Goal: Information Seeking & Learning: Learn about a topic

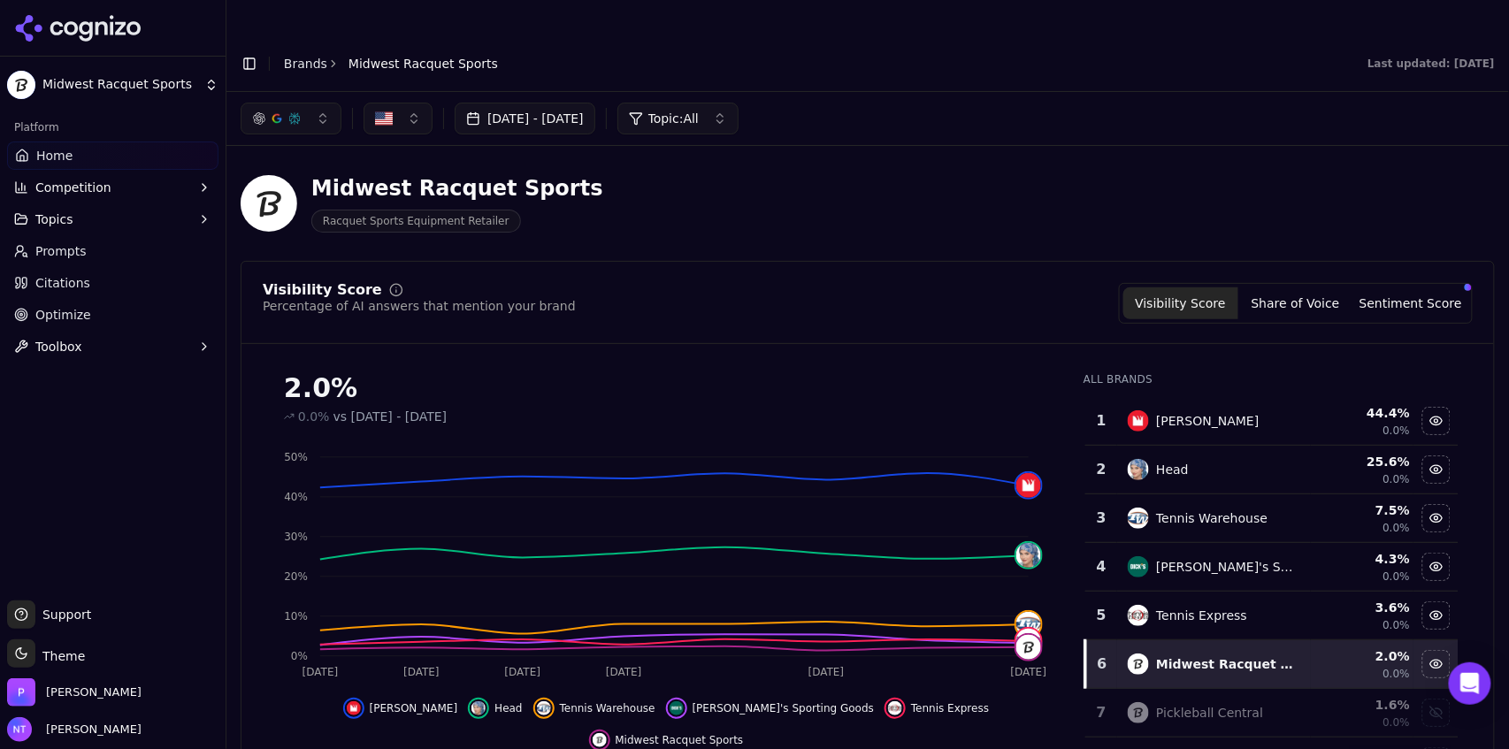
click at [247, 51] on button "Toggle Sidebar" at bounding box center [249, 63] width 25 height 25
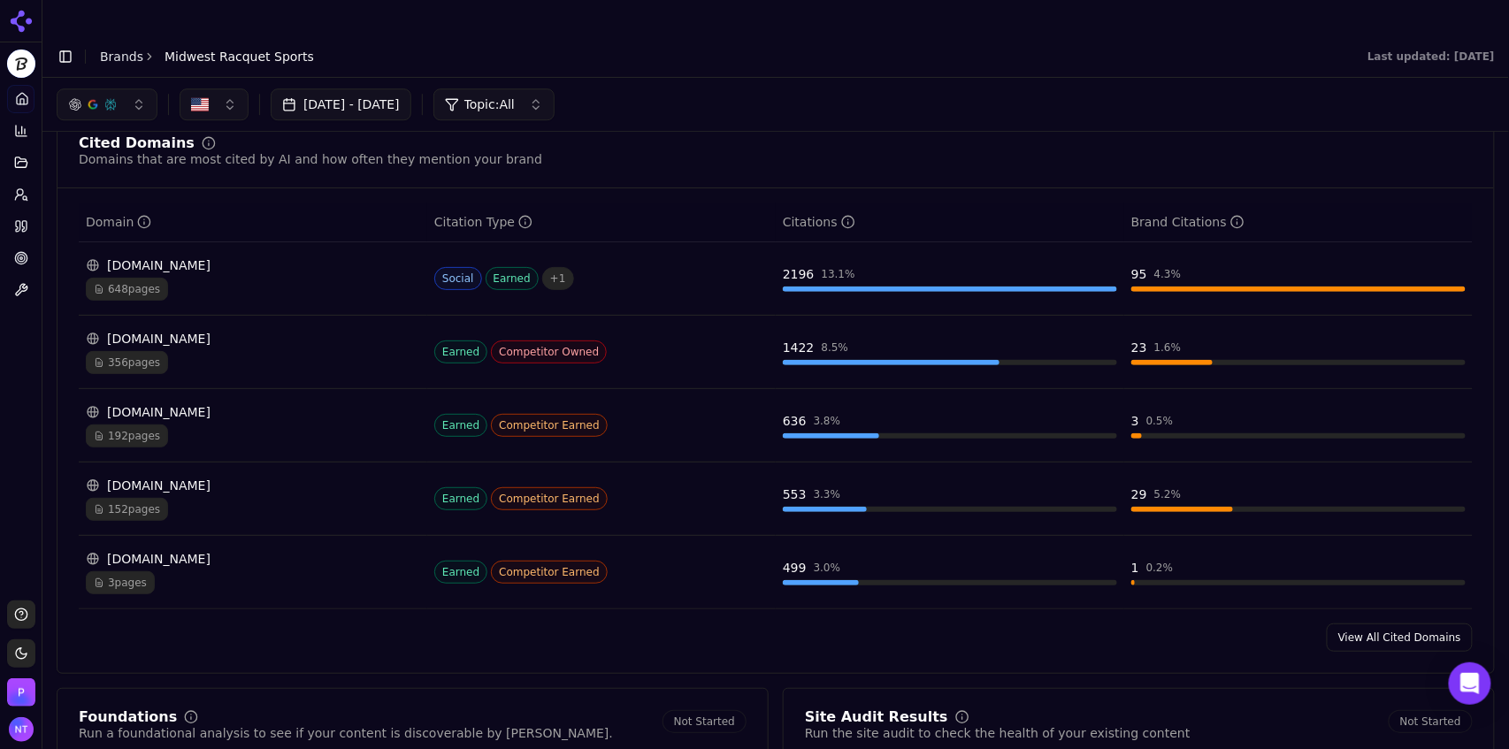
scroll to position [1674, 0]
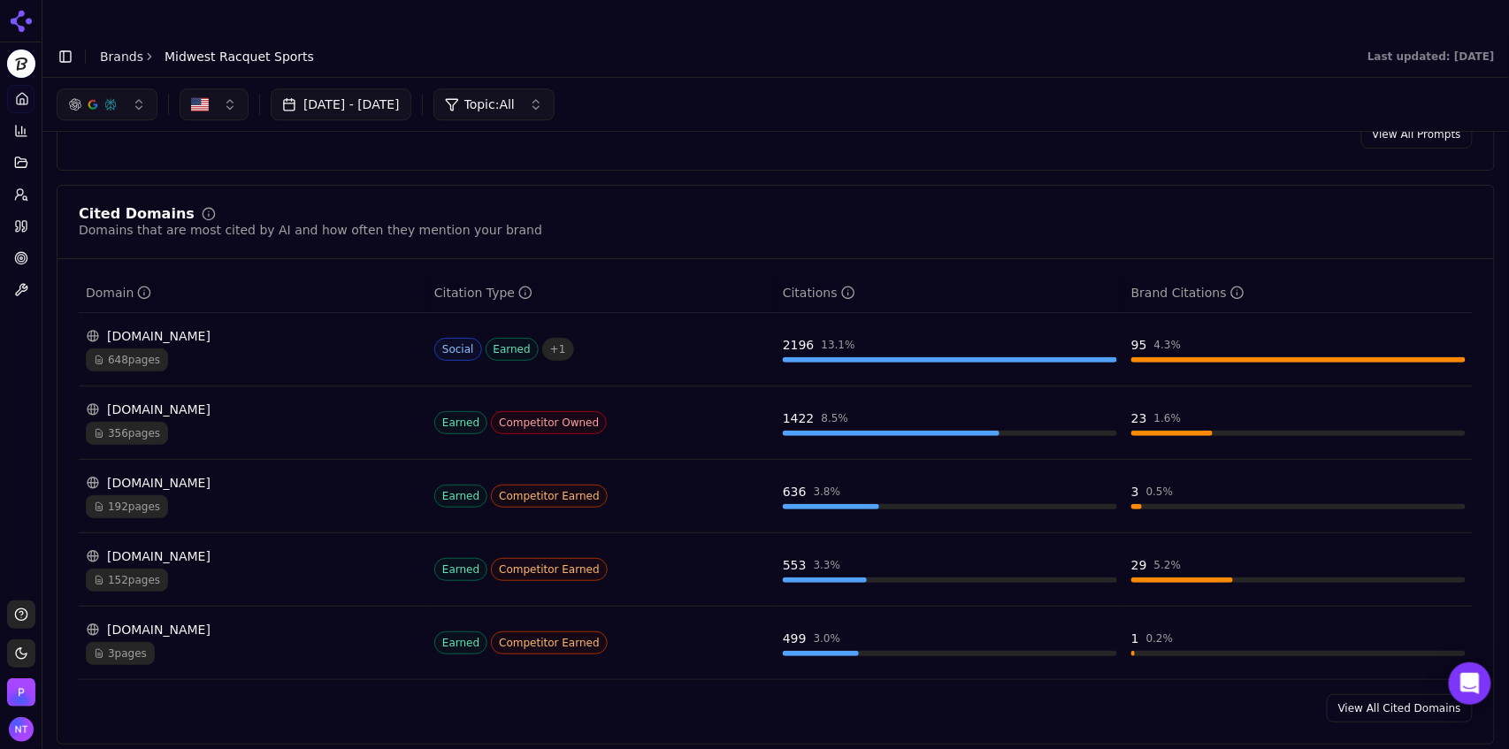
click at [1366, 694] on link "View All Cited Domains" at bounding box center [1400, 708] width 146 height 28
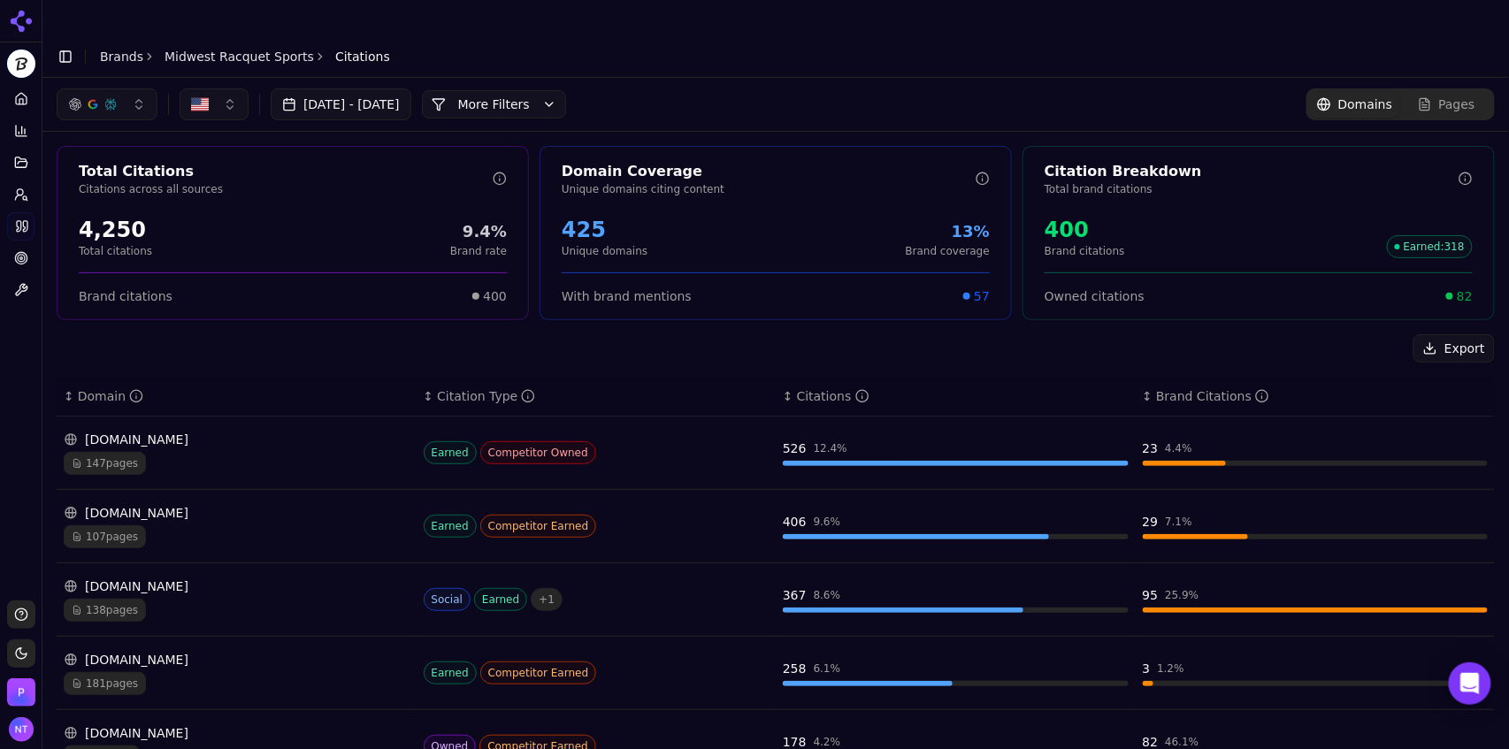
click at [116, 97] on div "button" at bounding box center [110, 104] width 14 height 14
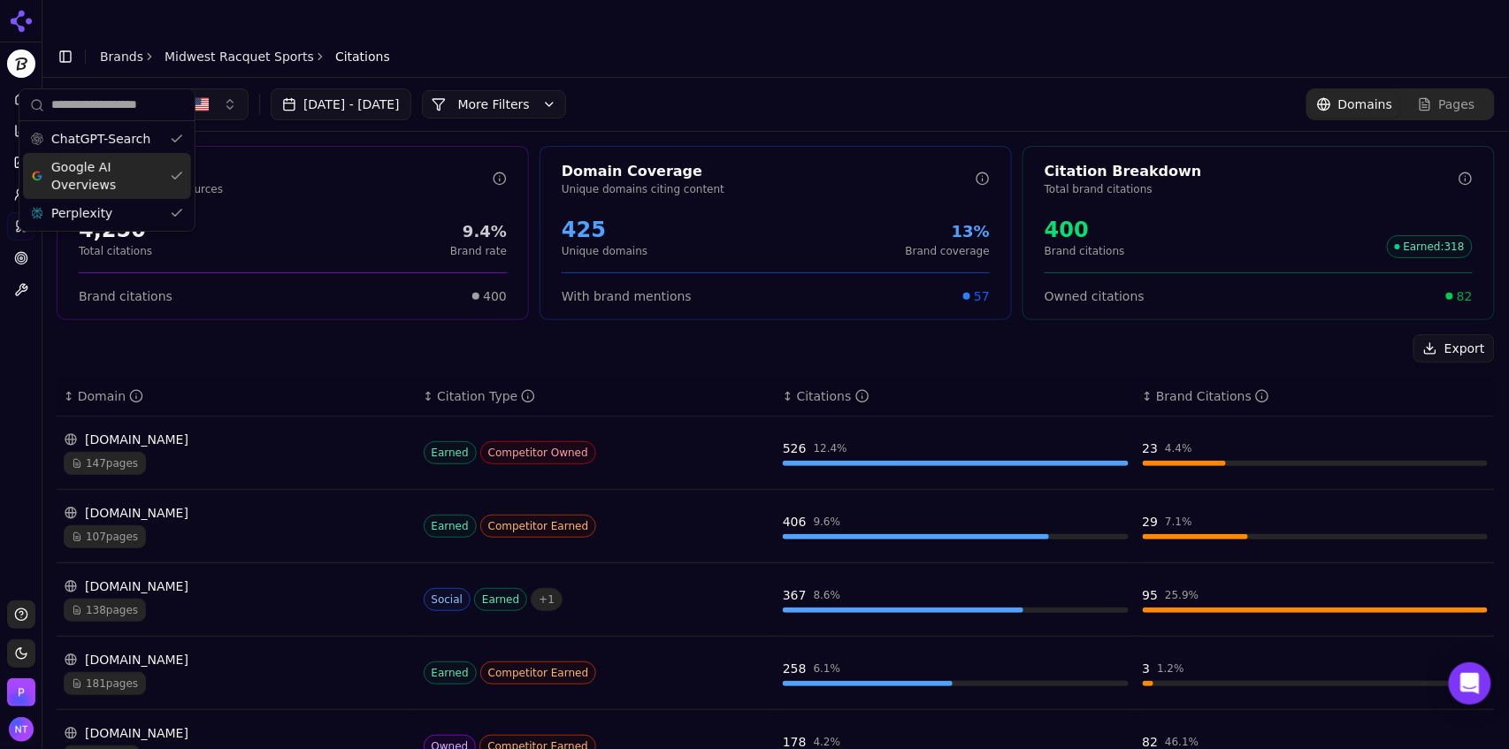
click at [110, 167] on span "Google AI Overviews" at bounding box center [106, 175] width 111 height 35
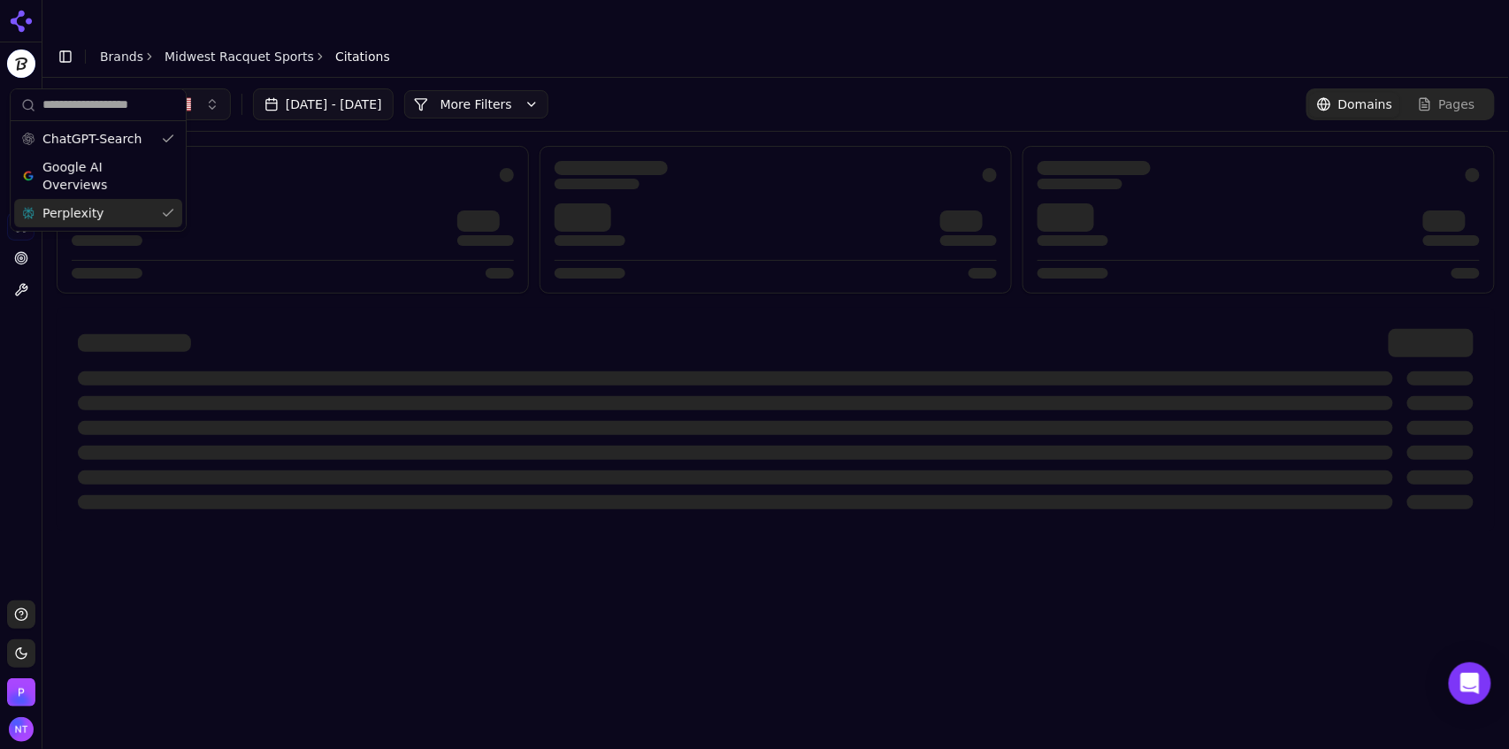
click at [101, 210] on div "Perplexity" at bounding box center [98, 213] width 168 height 28
click at [680, 78] on div "[DATE] - [DATE] More More Filters Domains Pages" at bounding box center [775, 104] width 1467 height 53
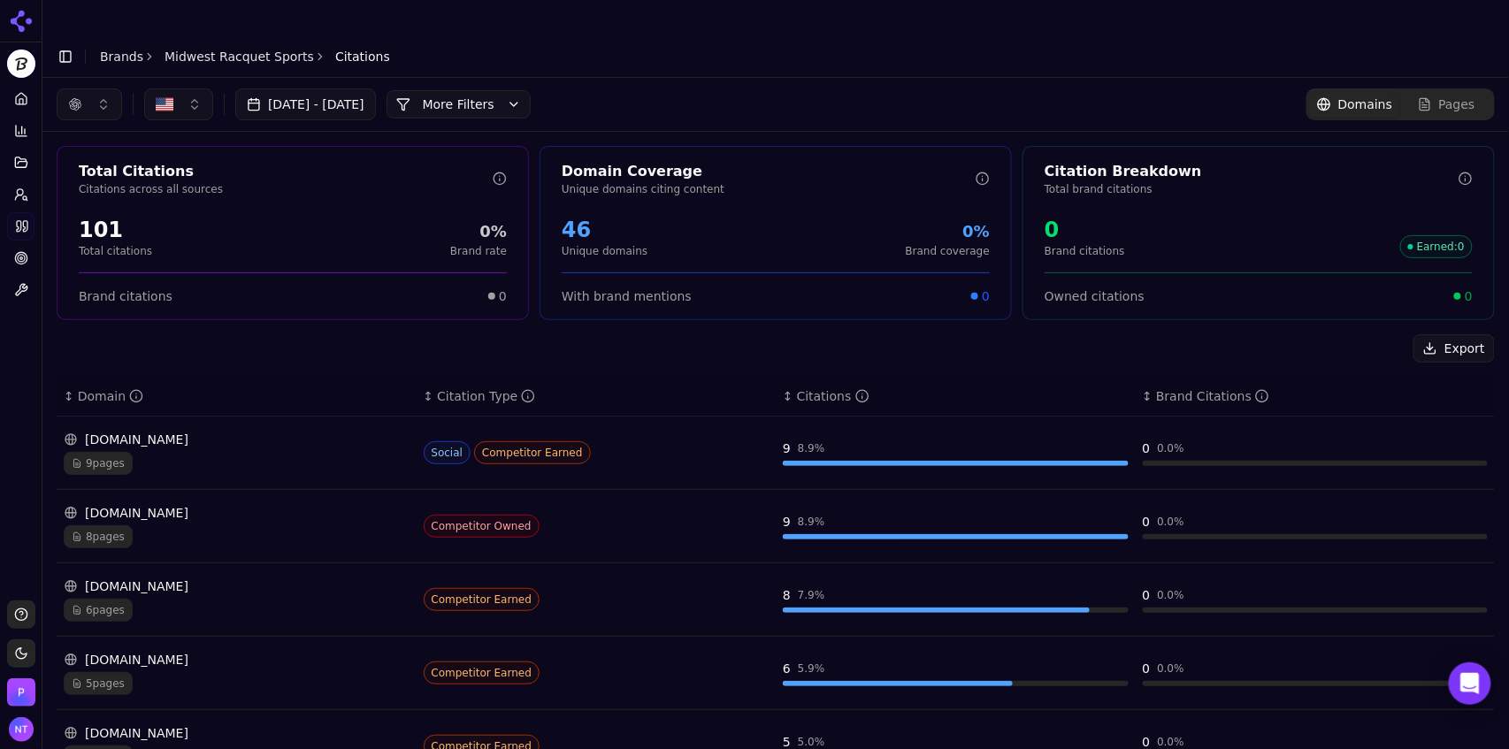
click at [531, 90] on button "More Filters" at bounding box center [459, 104] width 144 height 28
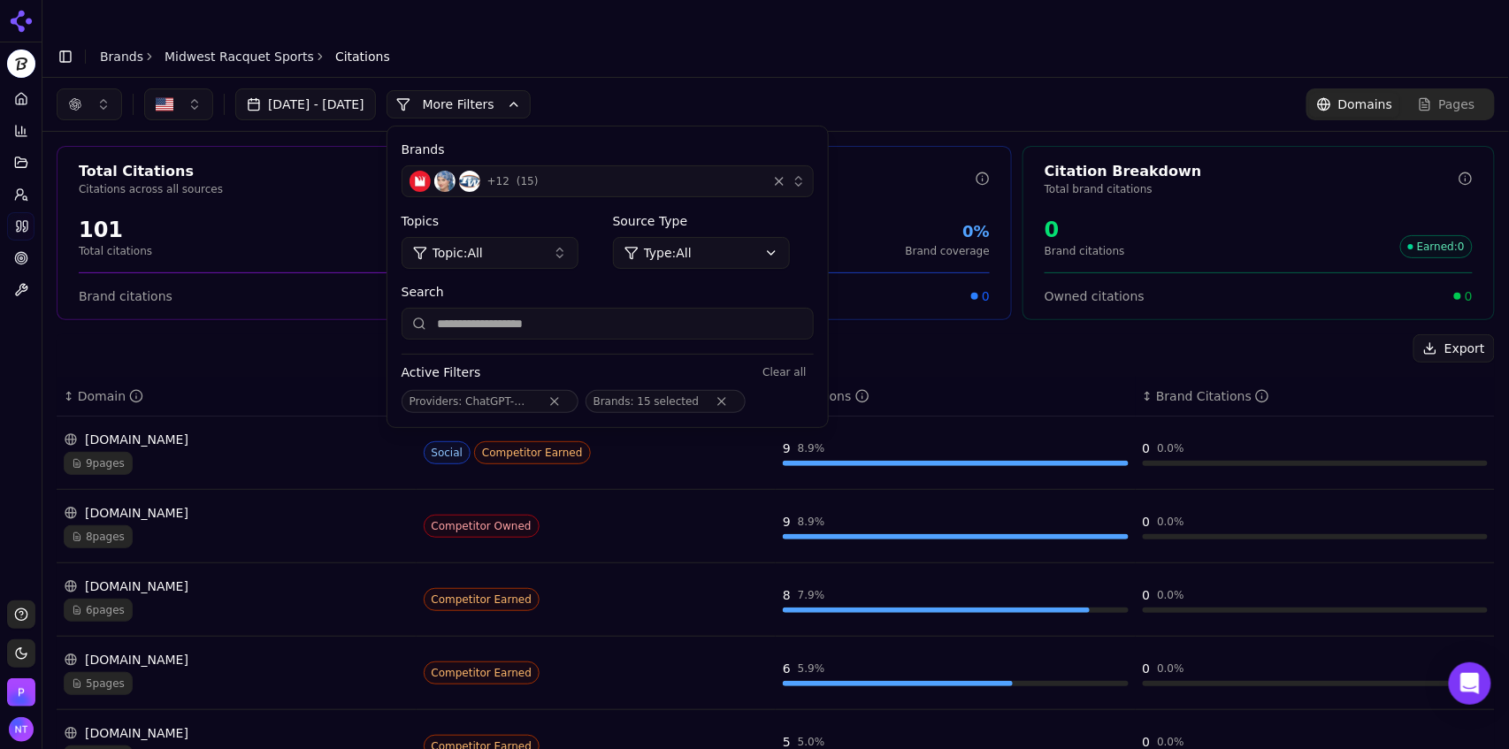
click at [788, 172] on div "button" at bounding box center [779, 181] width 18 height 18
click at [697, 171] on div "+ 12 ( 15 )" at bounding box center [585, 181] width 350 height 21
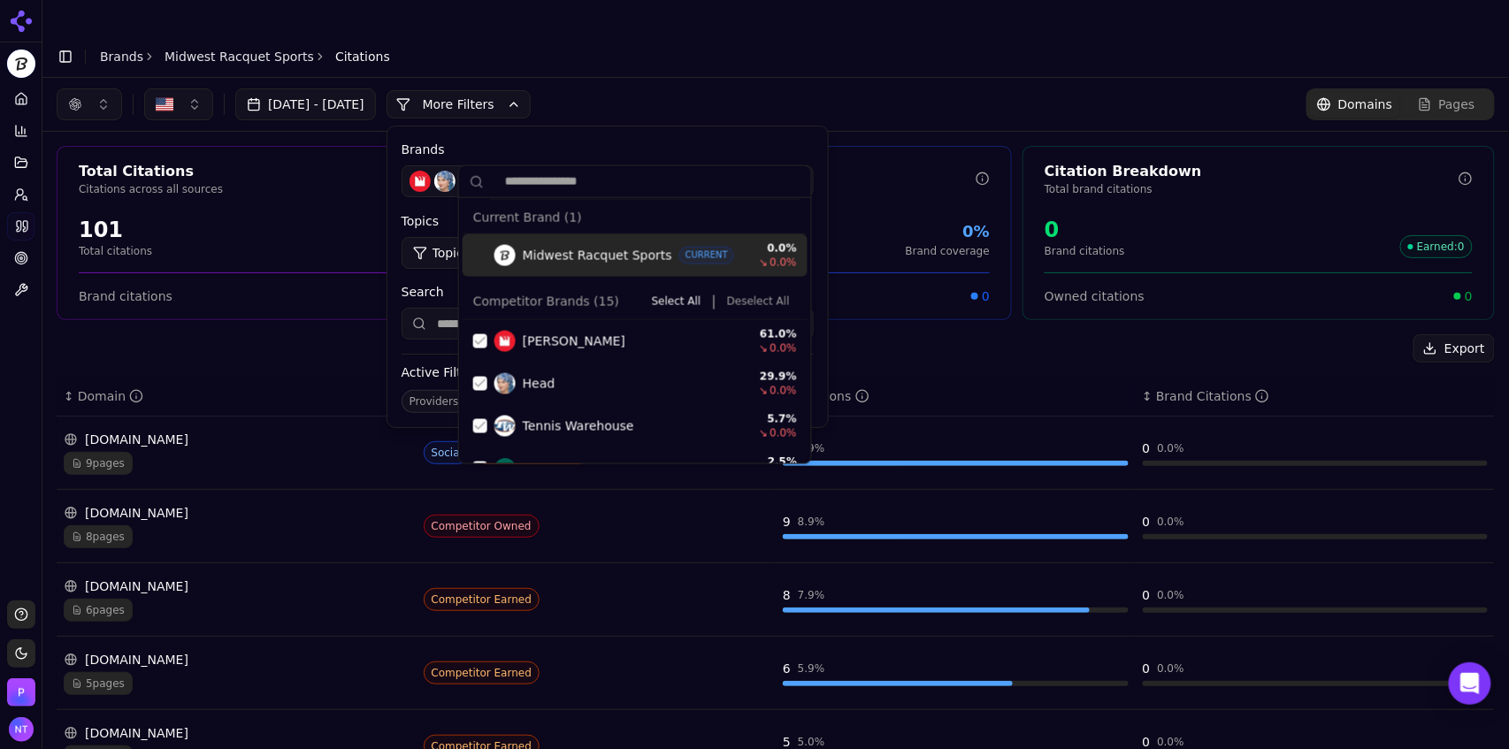
click at [749, 303] on button "Deselect All" at bounding box center [758, 301] width 77 height 21
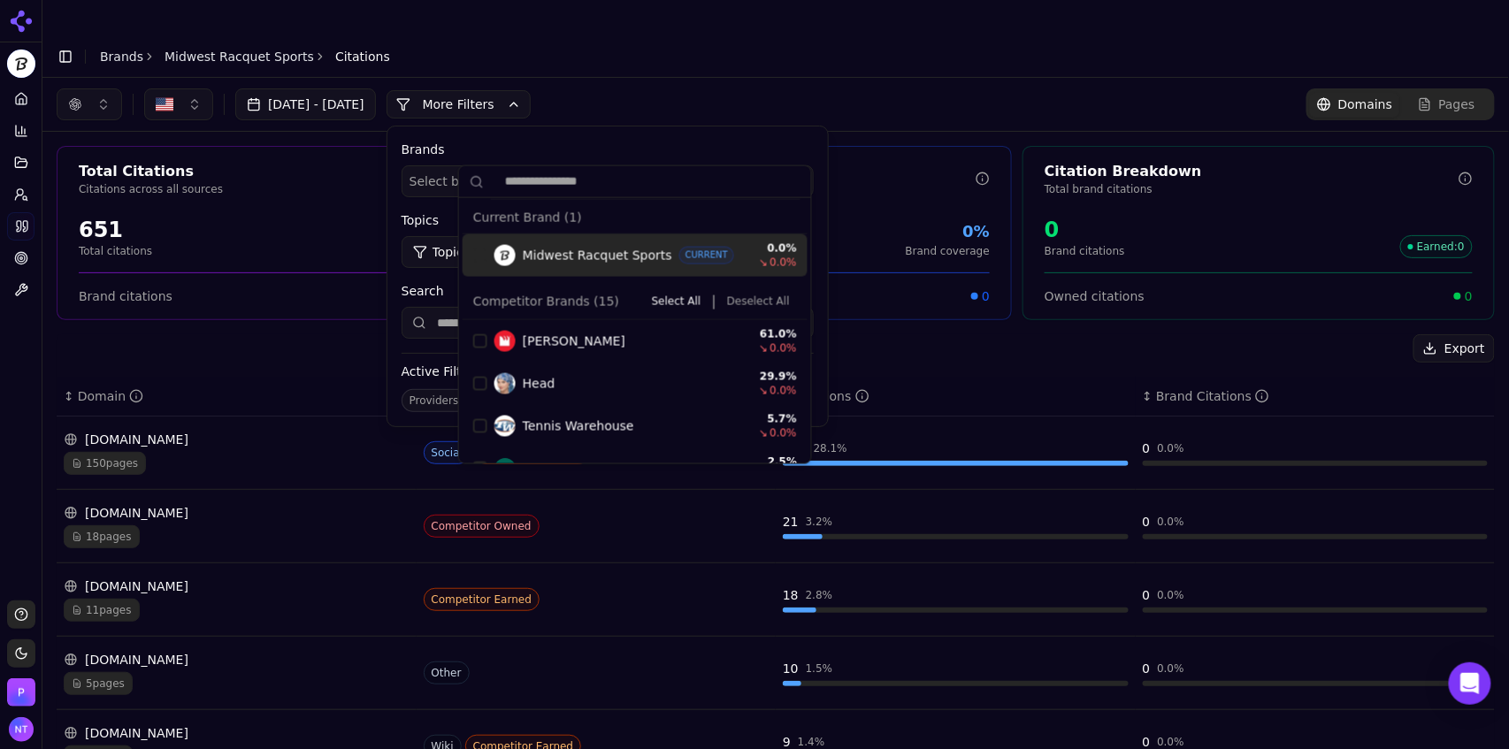
click at [715, 88] on div "[DATE] - [DATE] More More Filters Brands Select brands... Topics Topic: All Sou…" at bounding box center [776, 104] width 1438 height 32
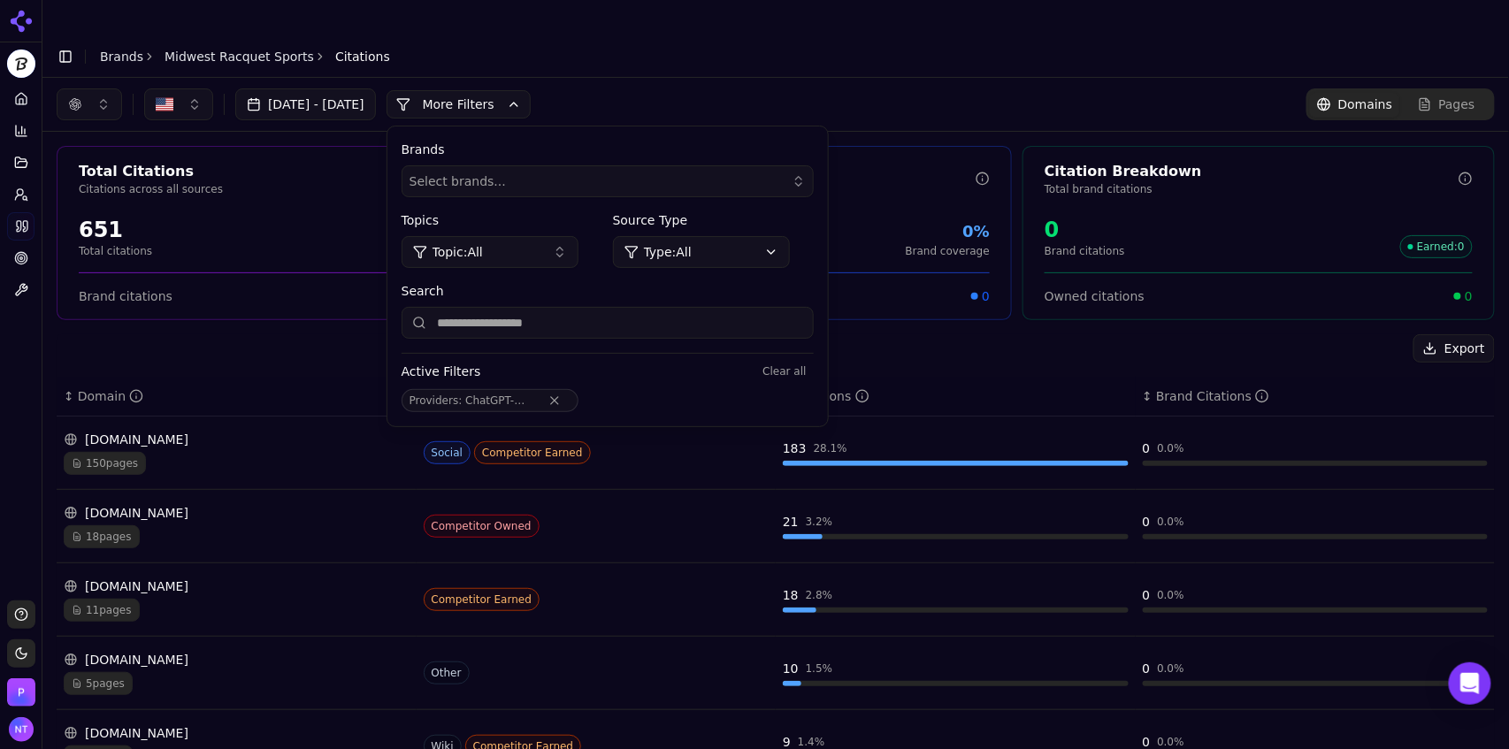
click at [619, 164] on div "Brands Select brands... Topics Topic: All Source Type Type: All Search Active F…" at bounding box center [607, 276] width 440 height 300
click at [531, 90] on button "More Filters" at bounding box center [459, 104] width 144 height 28
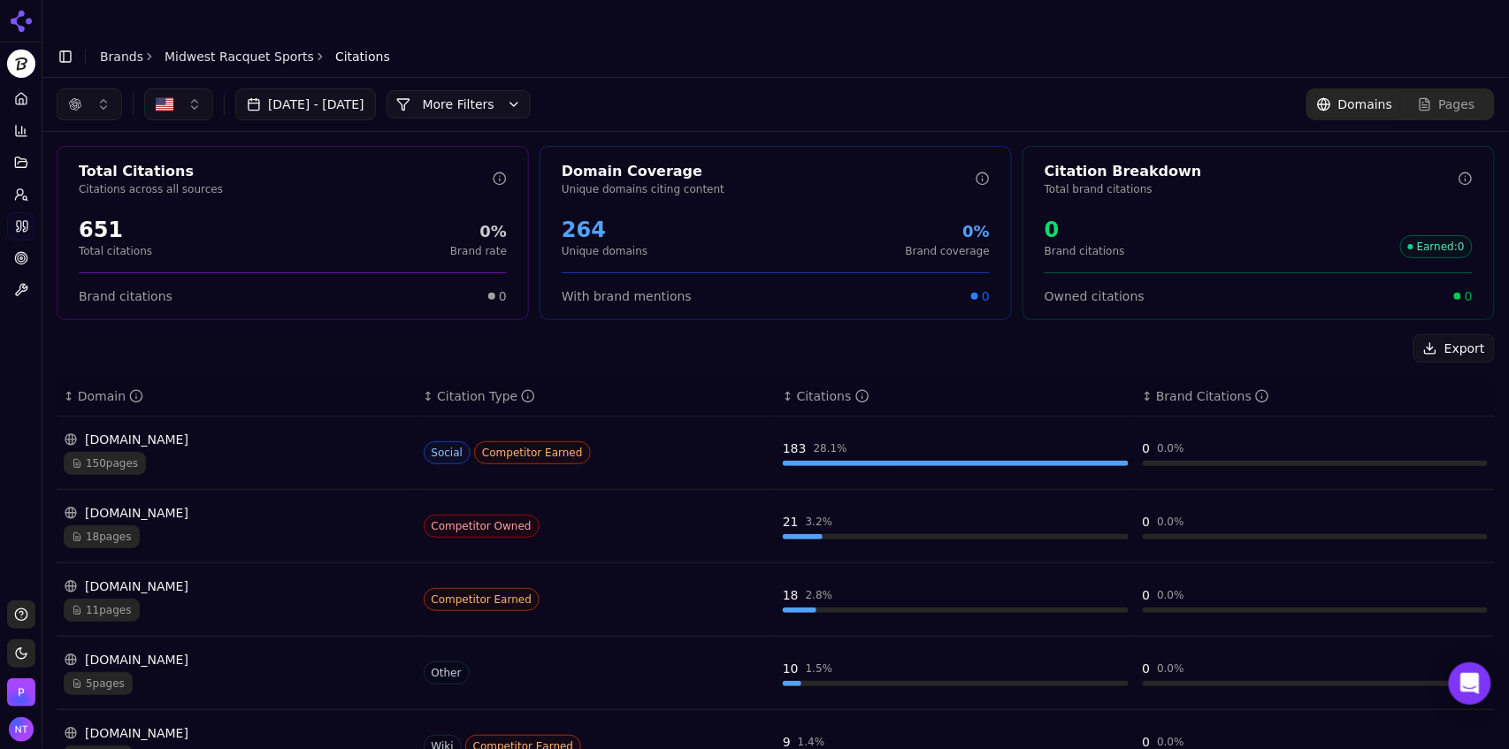
click at [269, 431] on div "[DOMAIN_NAME] 150 pages" at bounding box center [237, 453] width 346 height 44
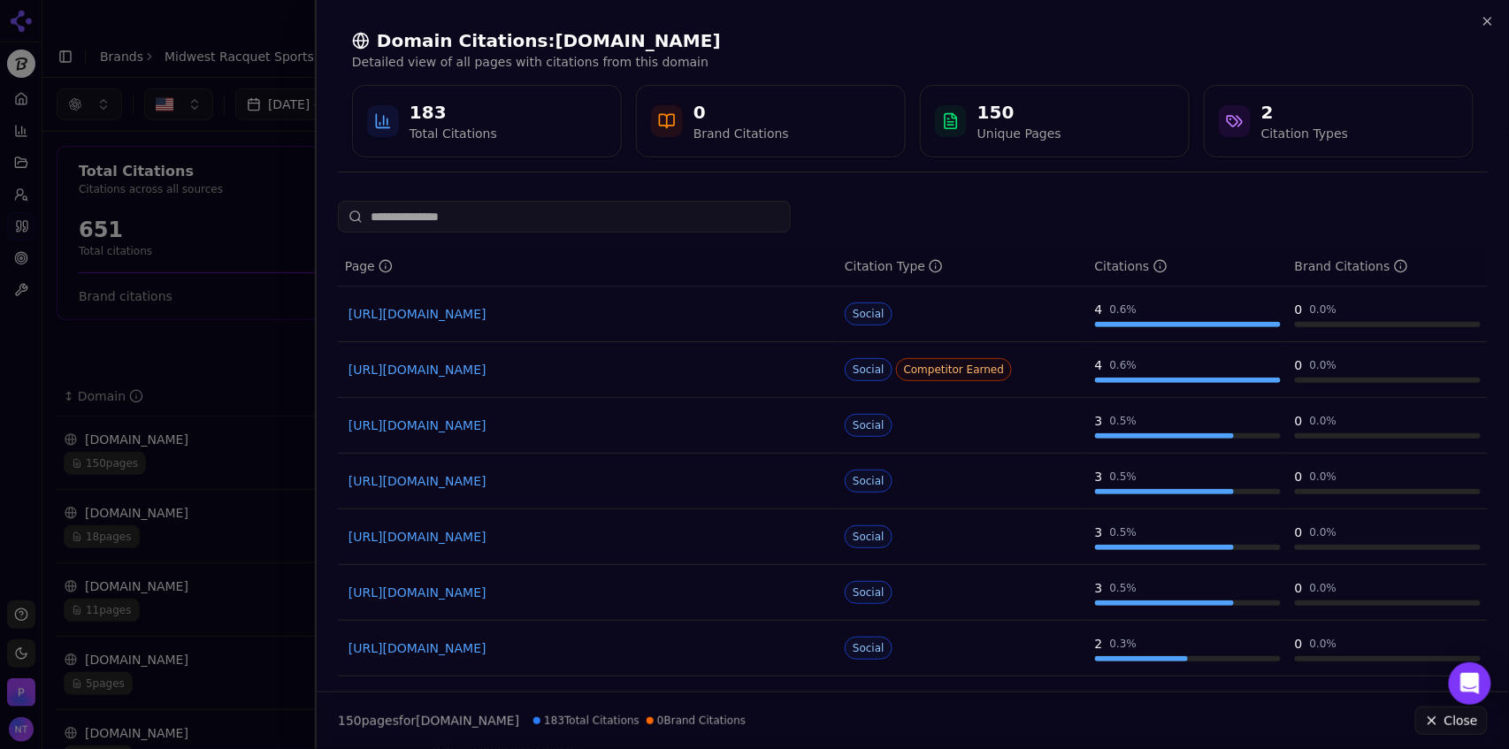
click at [264, 212] on div at bounding box center [754, 374] width 1509 height 749
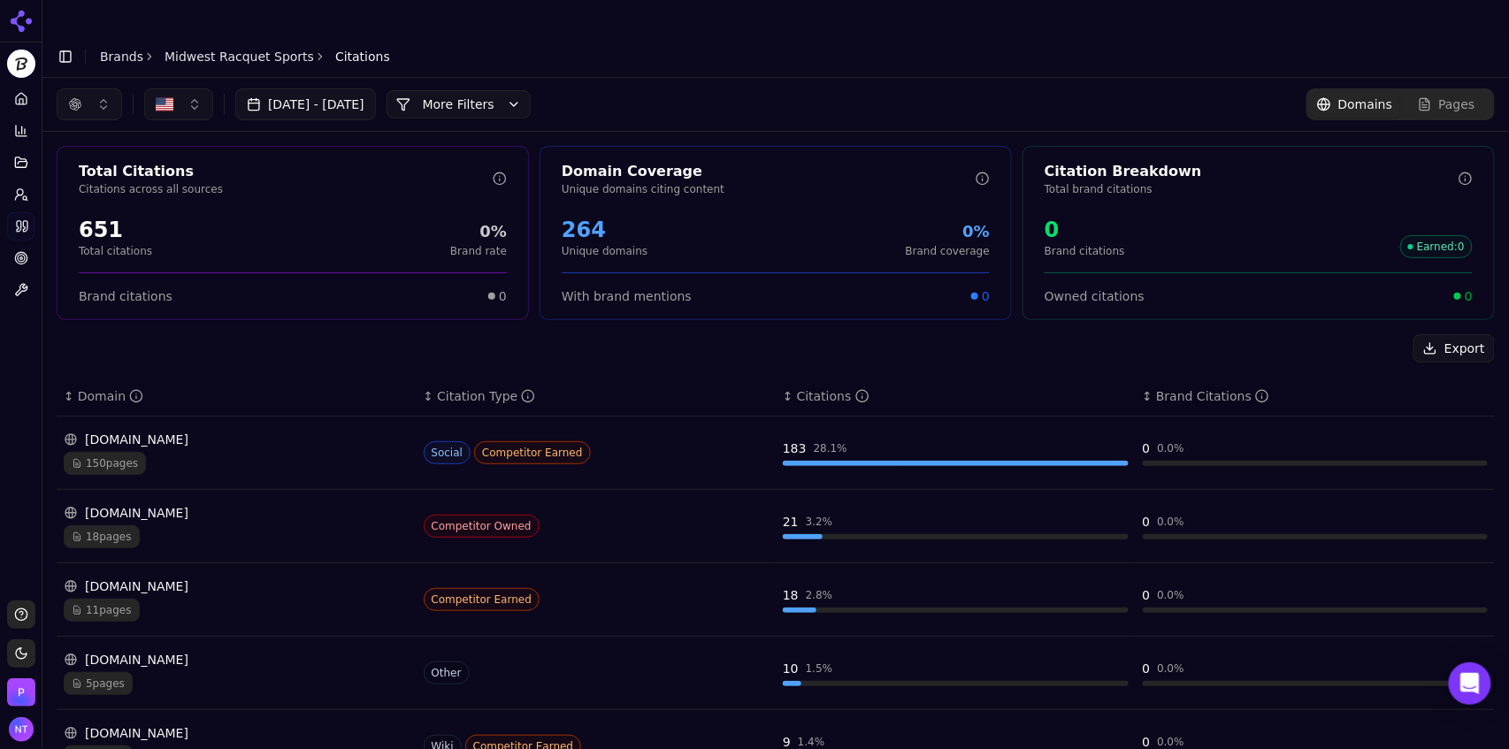
click at [134, 431] on div "[DOMAIN_NAME]" at bounding box center [237, 440] width 346 height 18
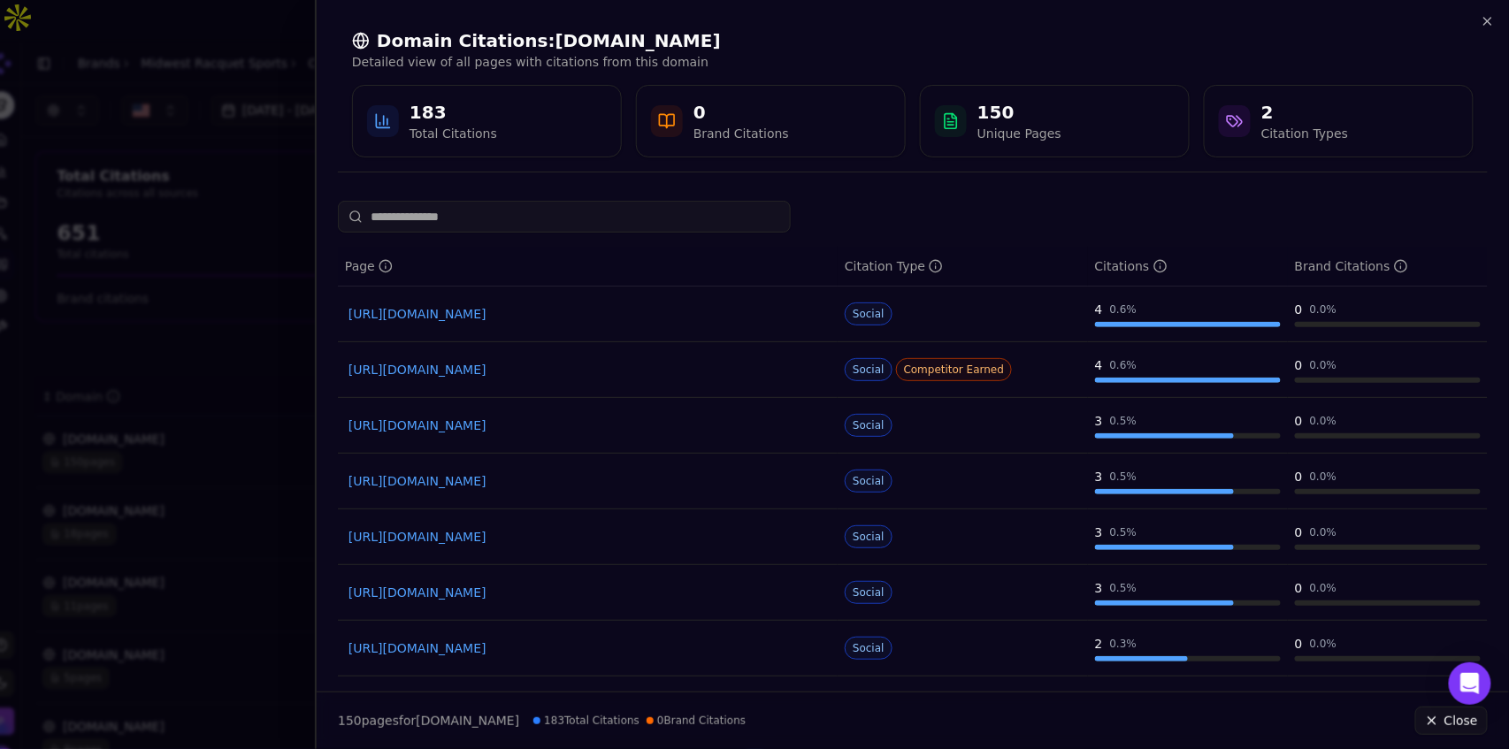
click at [517, 592] on link "[URL][DOMAIN_NAME]" at bounding box center [588, 593] width 479 height 18
click at [265, 49] on div at bounding box center [754, 374] width 1509 height 749
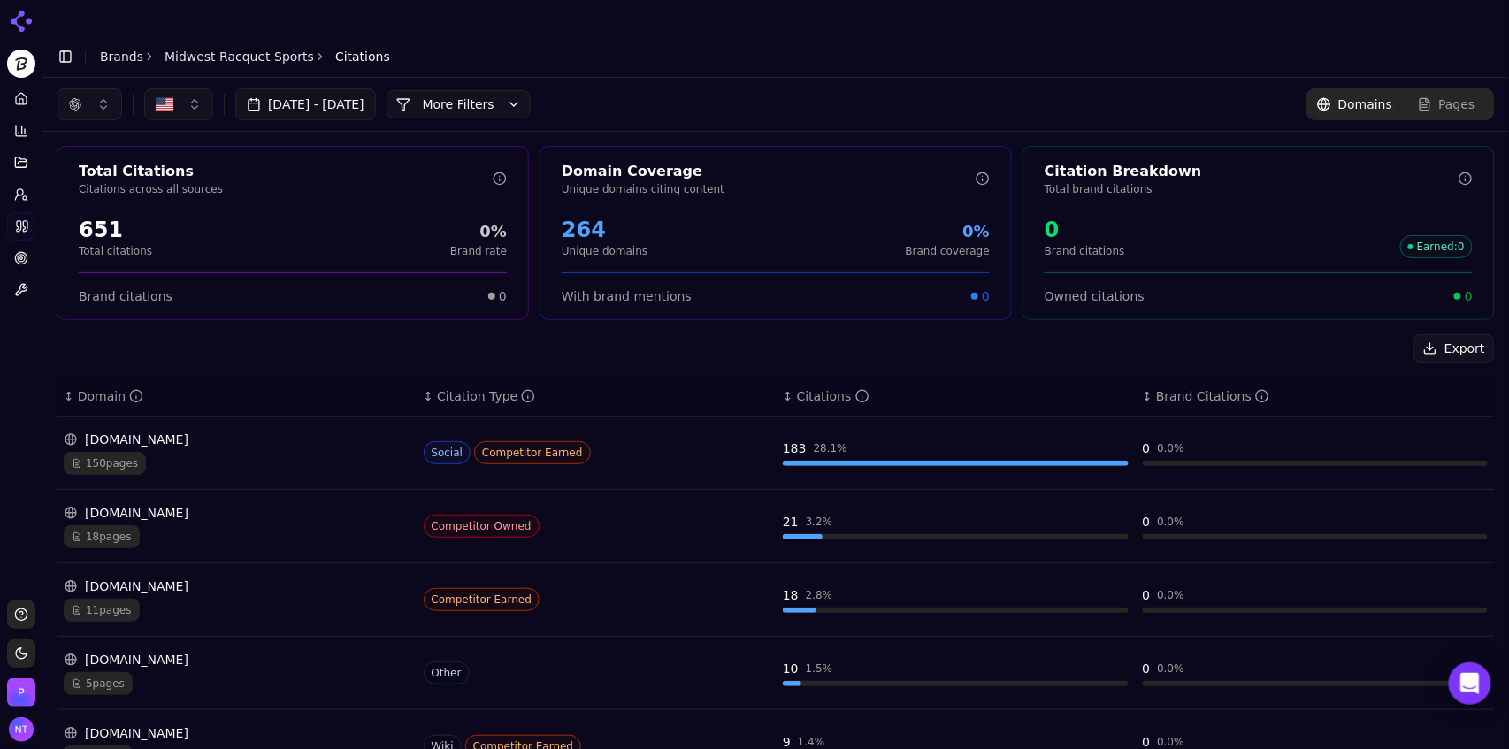
click at [191, 504] on div "[DOMAIN_NAME] 18 pages" at bounding box center [237, 526] width 346 height 44
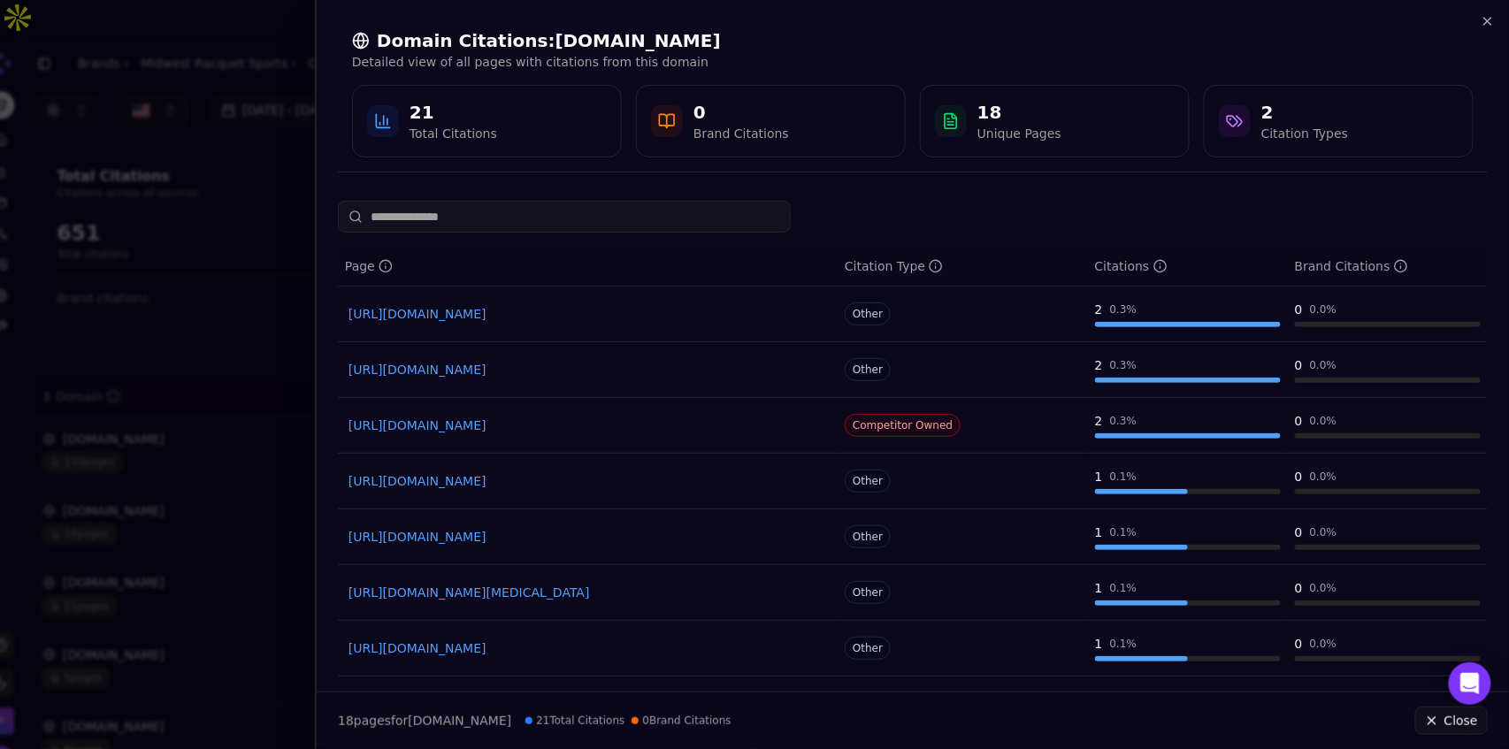
click at [254, 104] on div at bounding box center [754, 374] width 1509 height 749
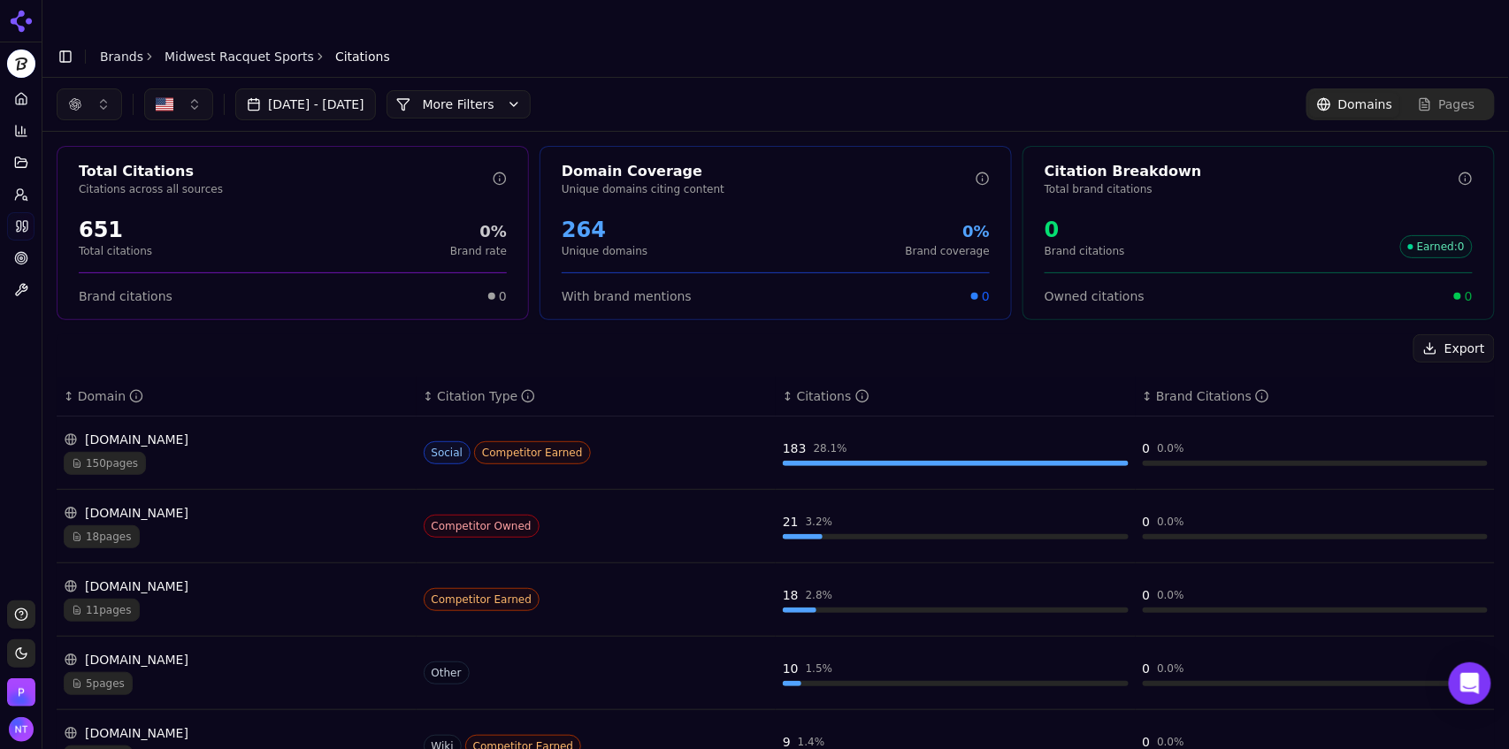
click at [194, 599] on div "11 pages" at bounding box center [237, 610] width 346 height 23
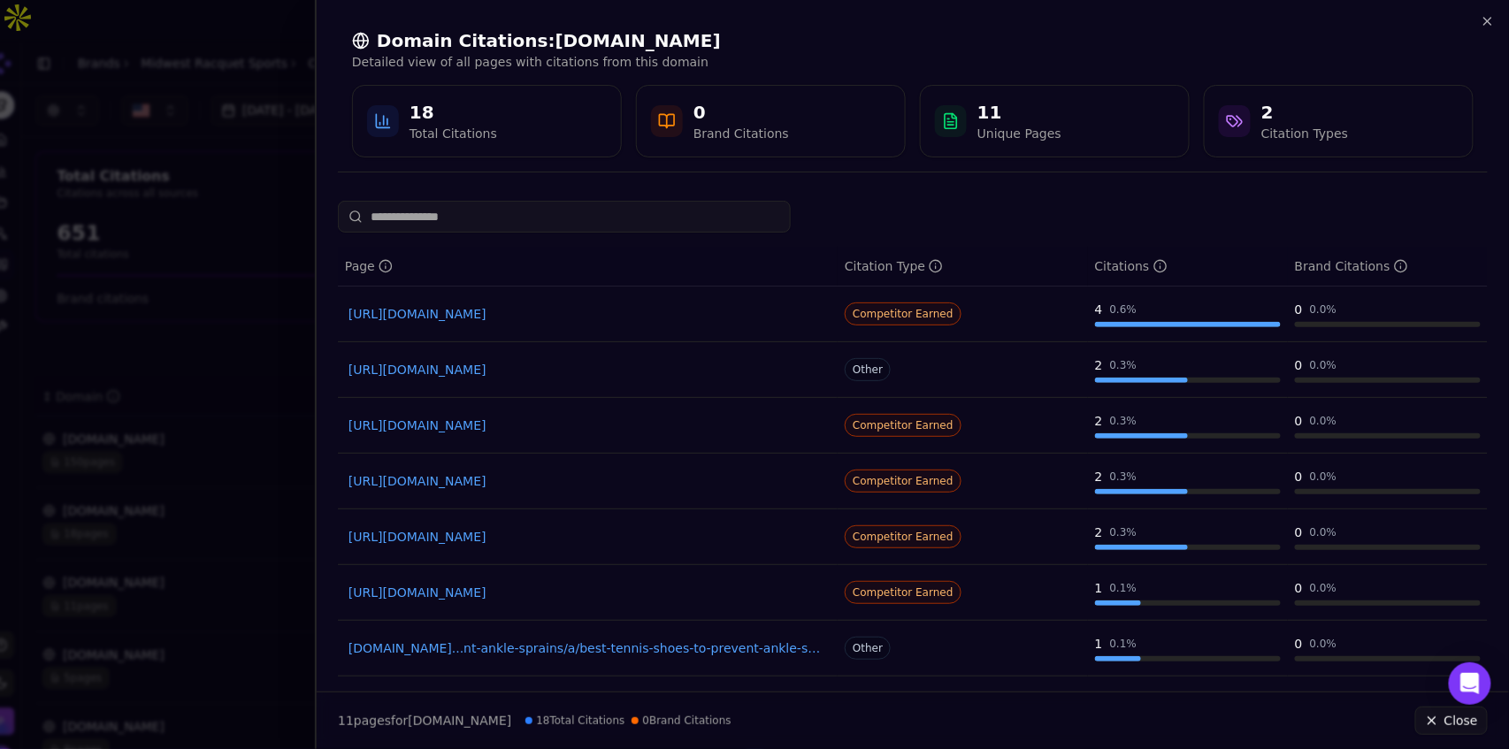
click at [566, 311] on link "[URL][DOMAIN_NAME]" at bounding box center [588, 314] width 479 height 18
click at [456, 371] on link "[URL][DOMAIN_NAME]" at bounding box center [588, 370] width 479 height 18
click at [265, 241] on div at bounding box center [754, 374] width 1509 height 749
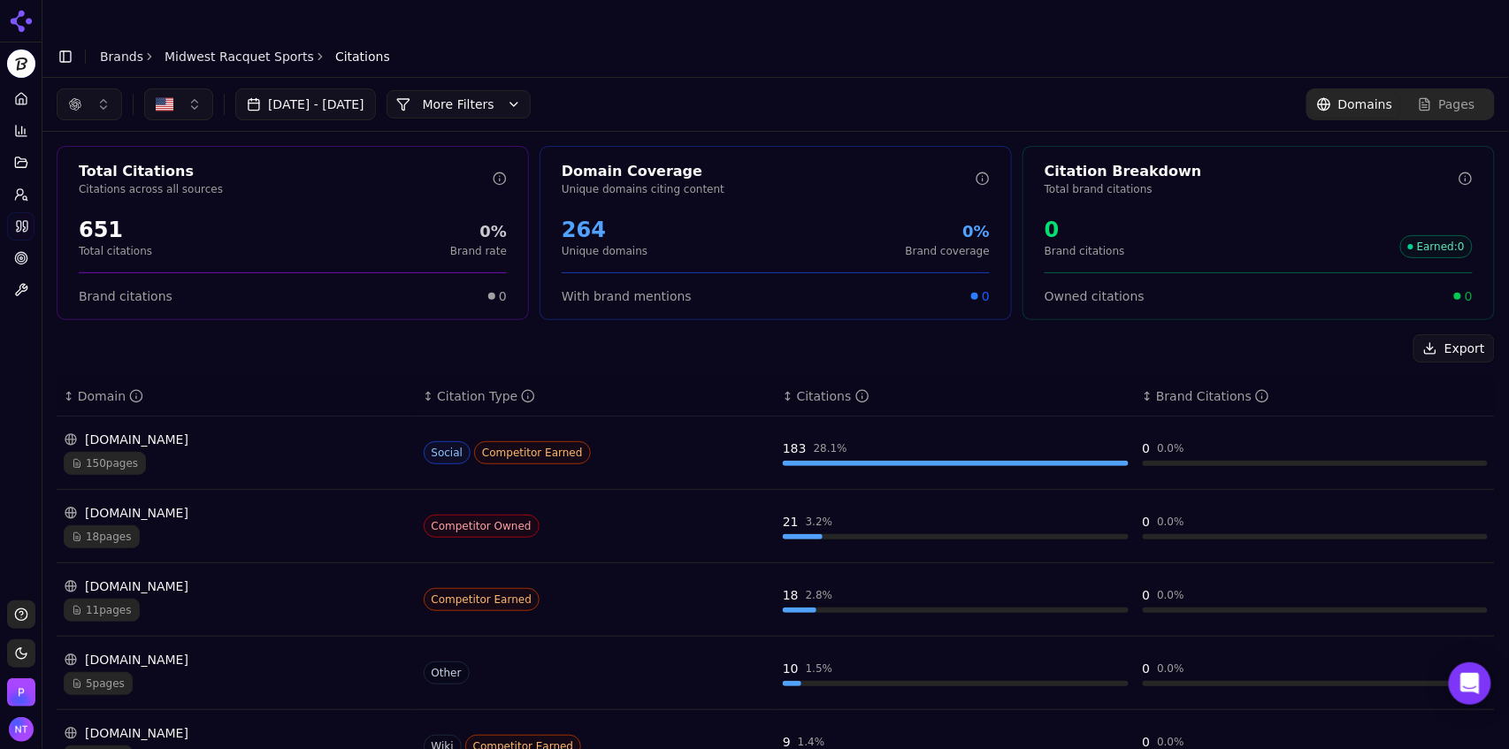
click at [188, 525] on div "18 pages" at bounding box center [237, 536] width 346 height 23
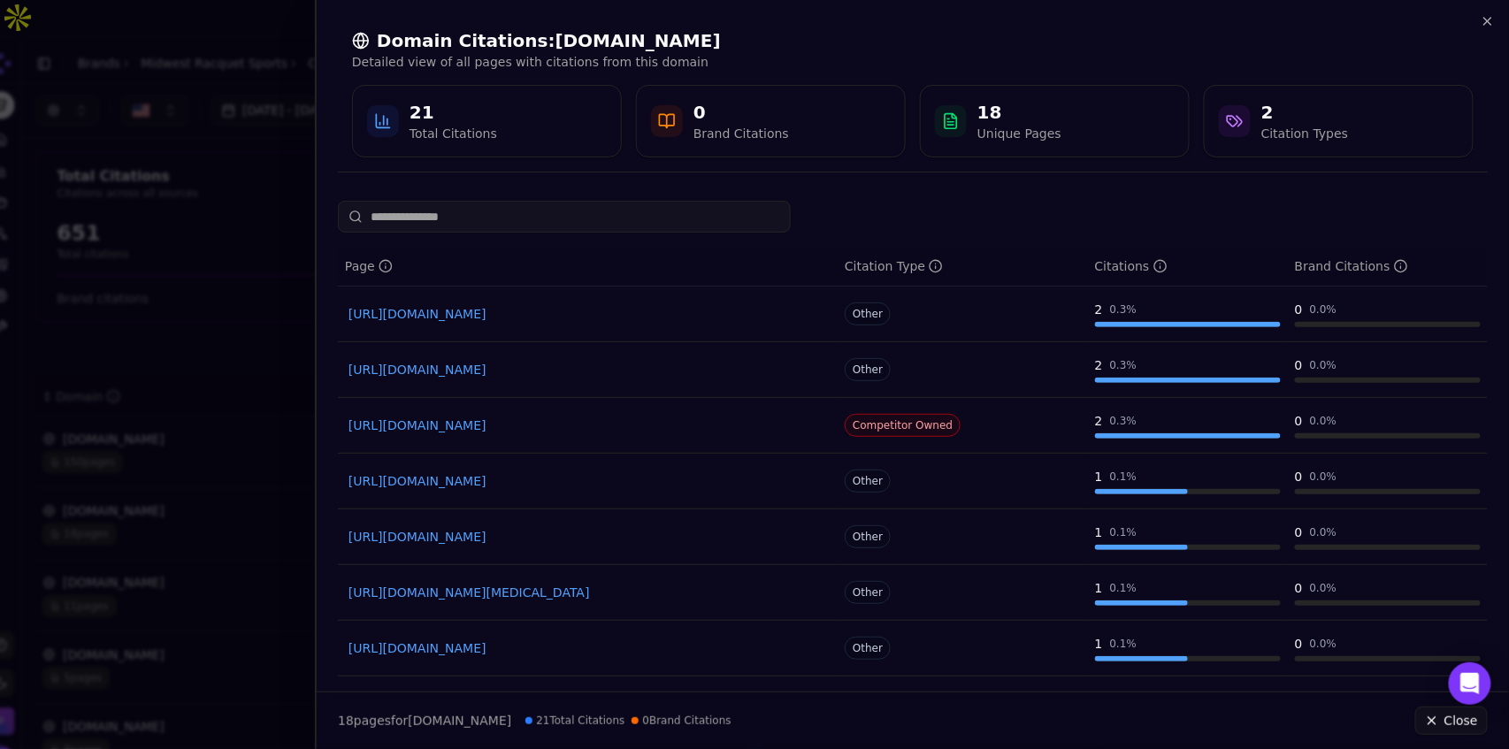
click at [767, 484] on link "[URL][DOMAIN_NAME]" at bounding box center [588, 481] width 479 height 18
click at [284, 180] on div at bounding box center [754, 374] width 1509 height 749
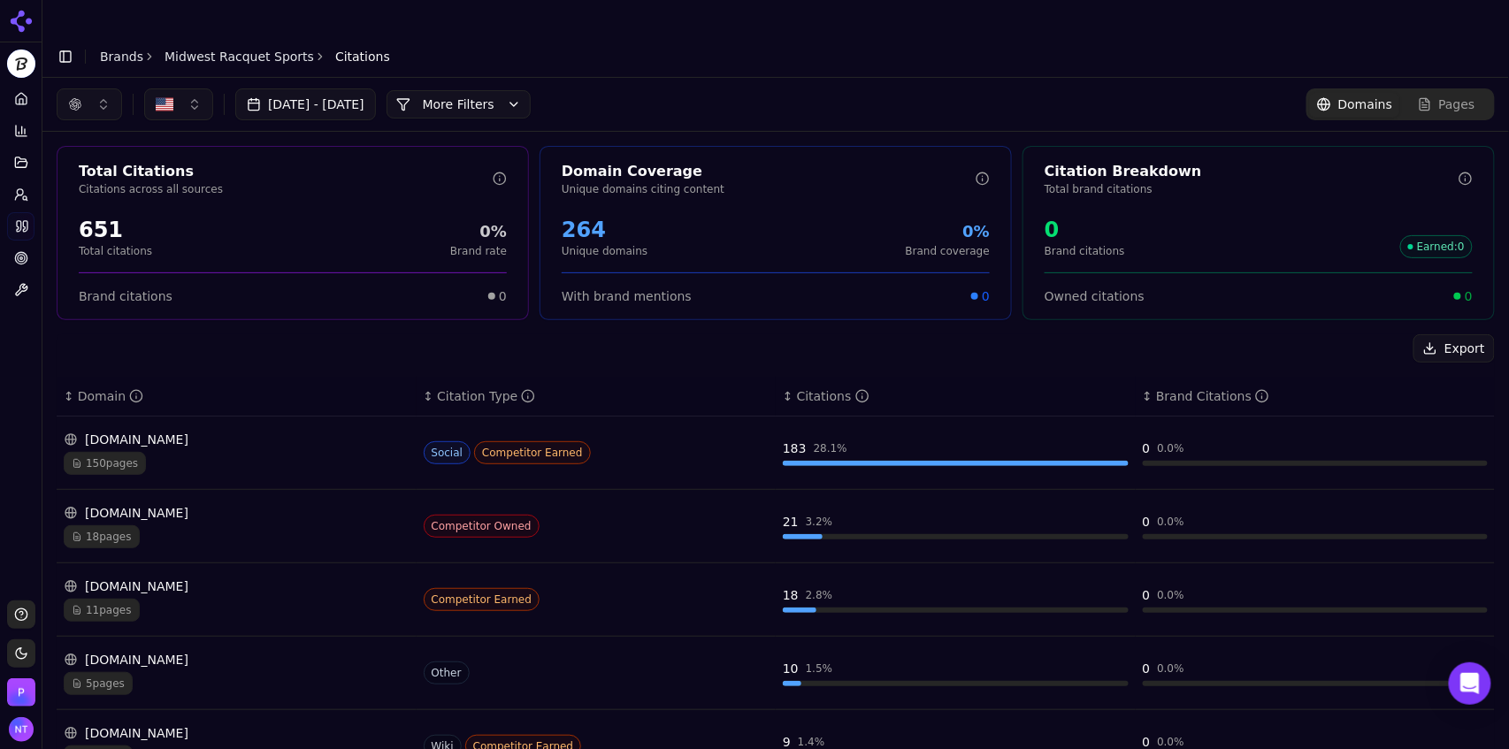
click at [170, 504] on div "[DOMAIN_NAME]" at bounding box center [237, 513] width 346 height 18
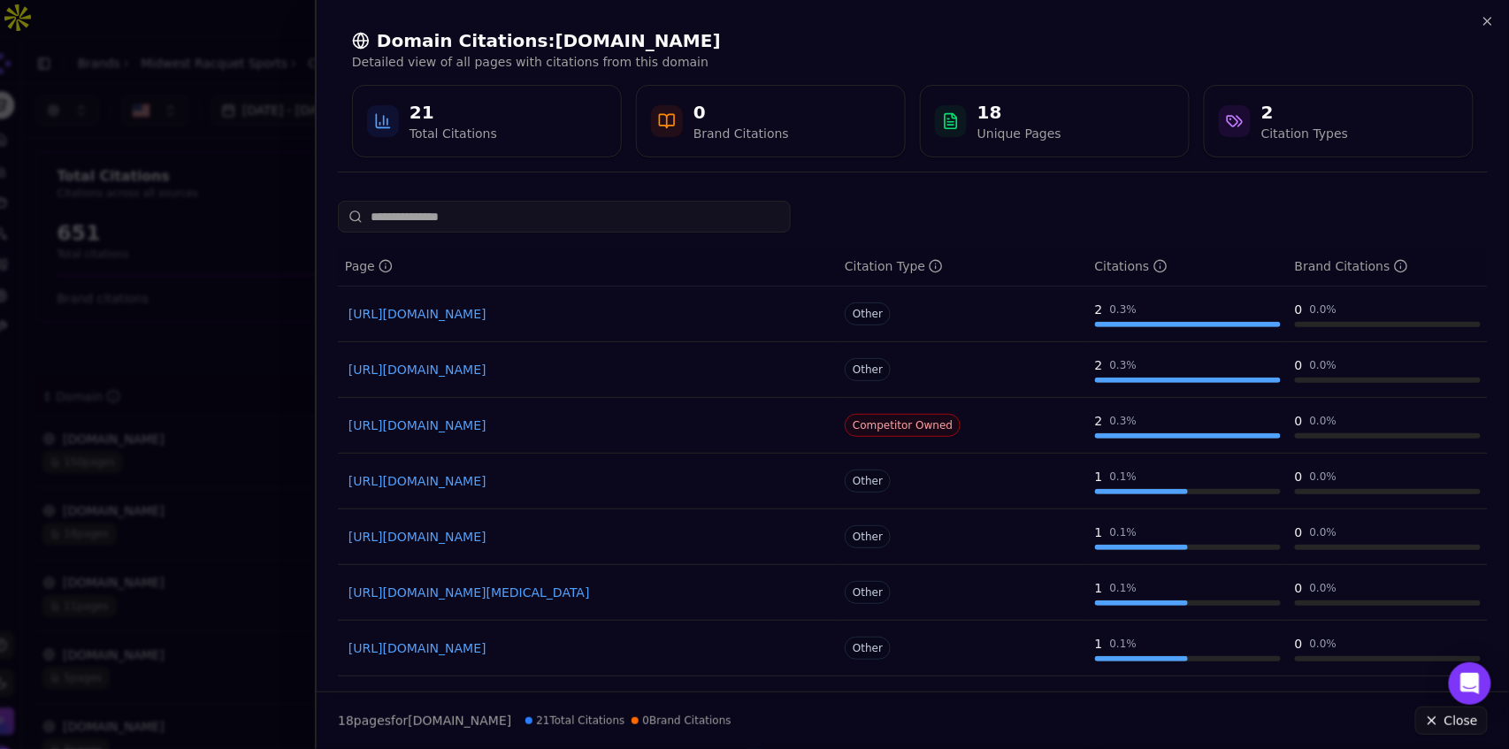
click at [292, 200] on div at bounding box center [754, 374] width 1509 height 749
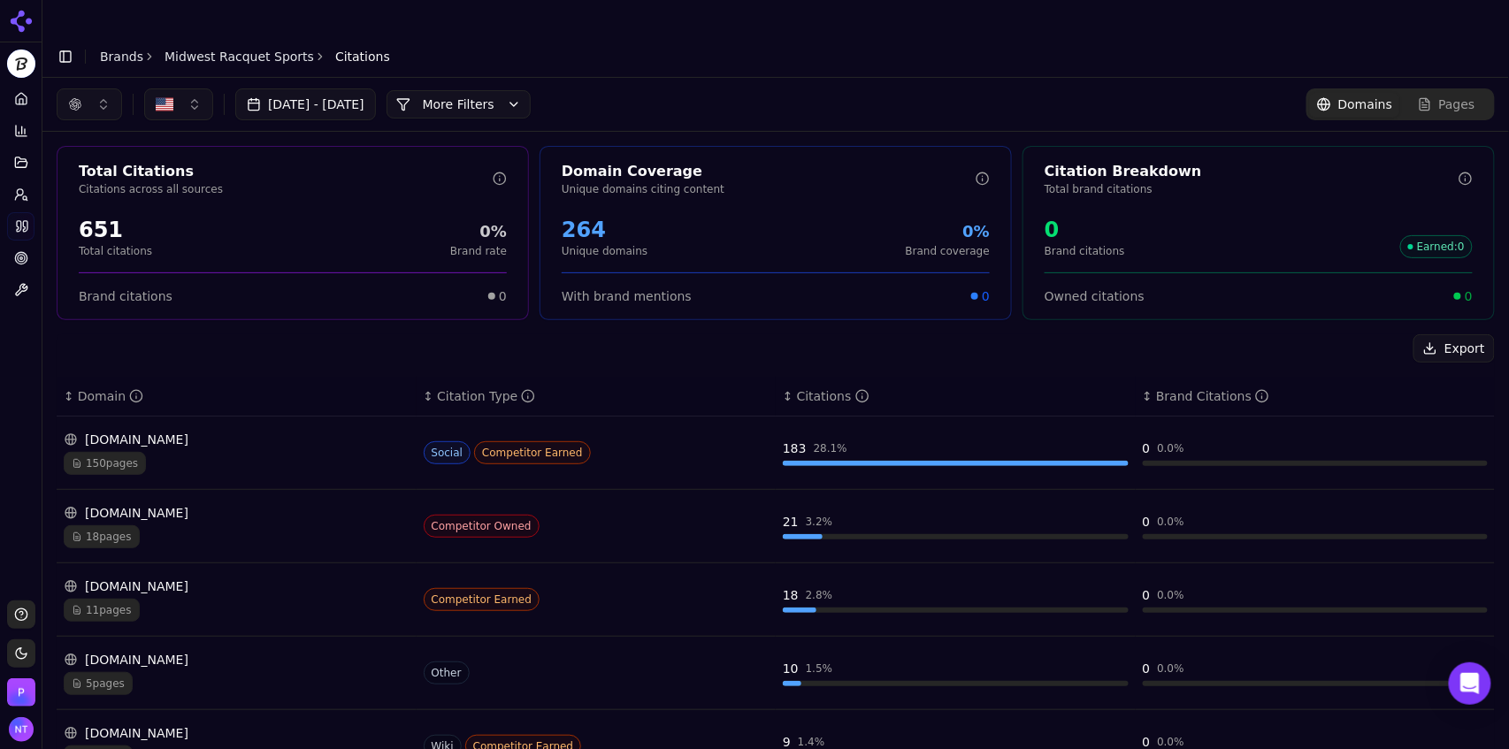
click at [520, 90] on button "More Filters" at bounding box center [459, 104] width 144 height 28
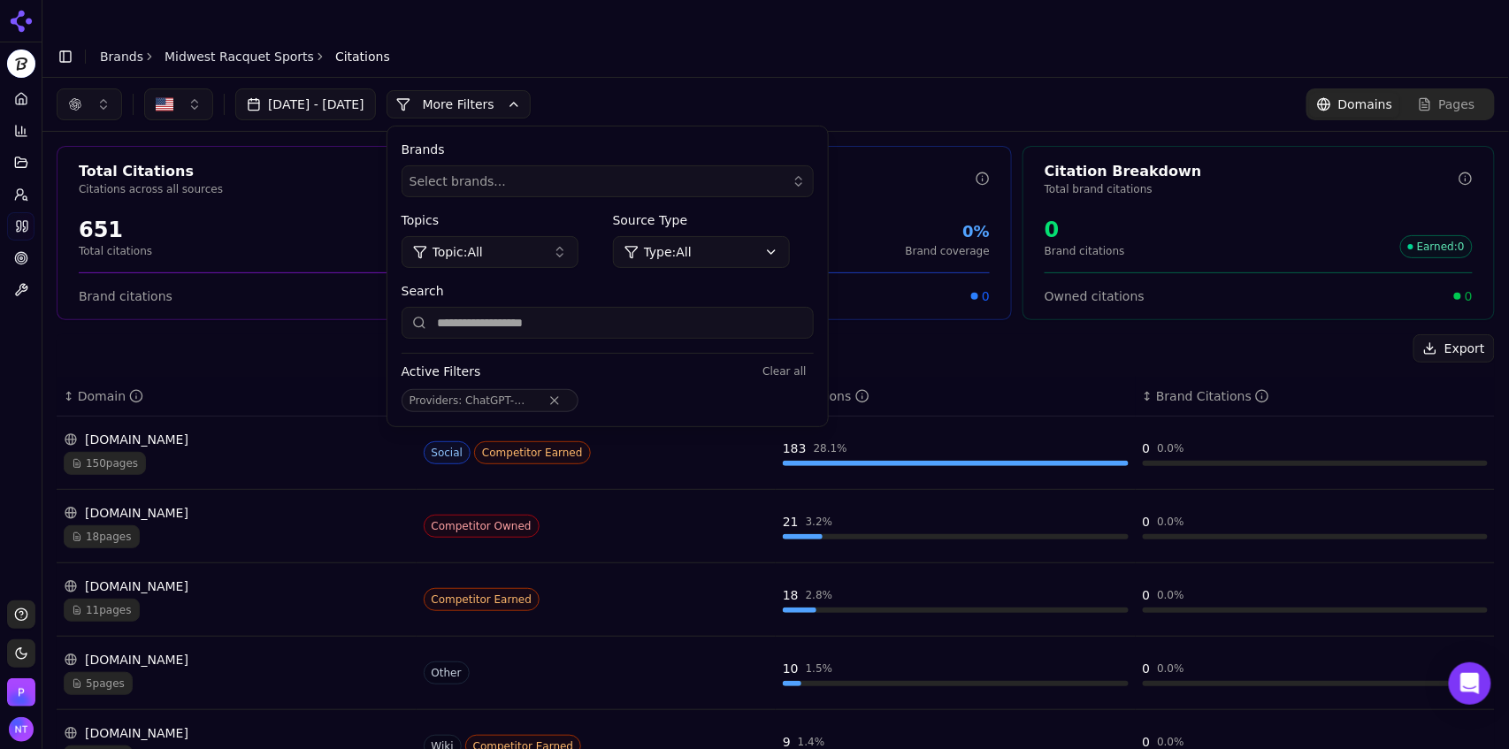
click at [502, 307] on input "Search" at bounding box center [608, 323] width 412 height 32
type input "*******"
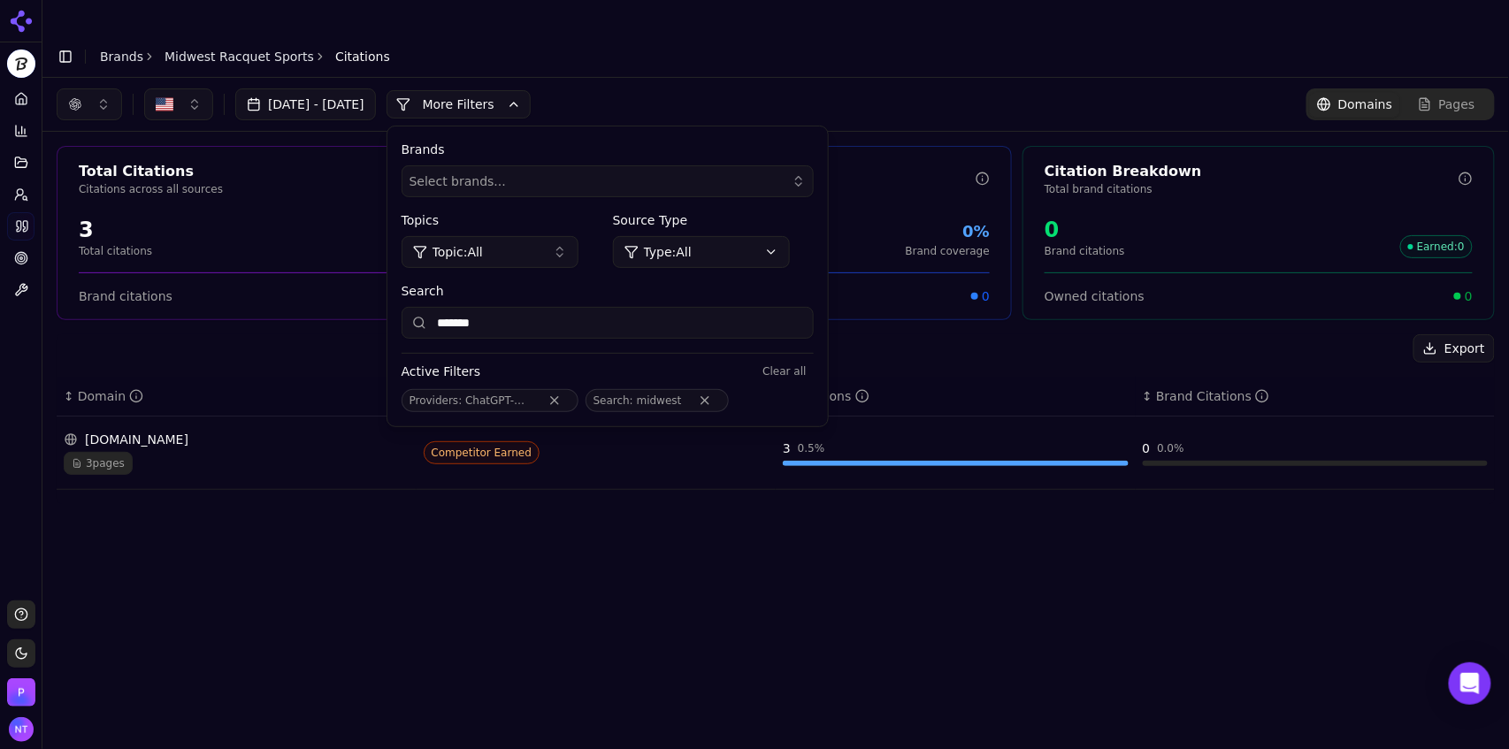
click at [189, 431] on div "[DOMAIN_NAME]" at bounding box center [237, 440] width 346 height 18
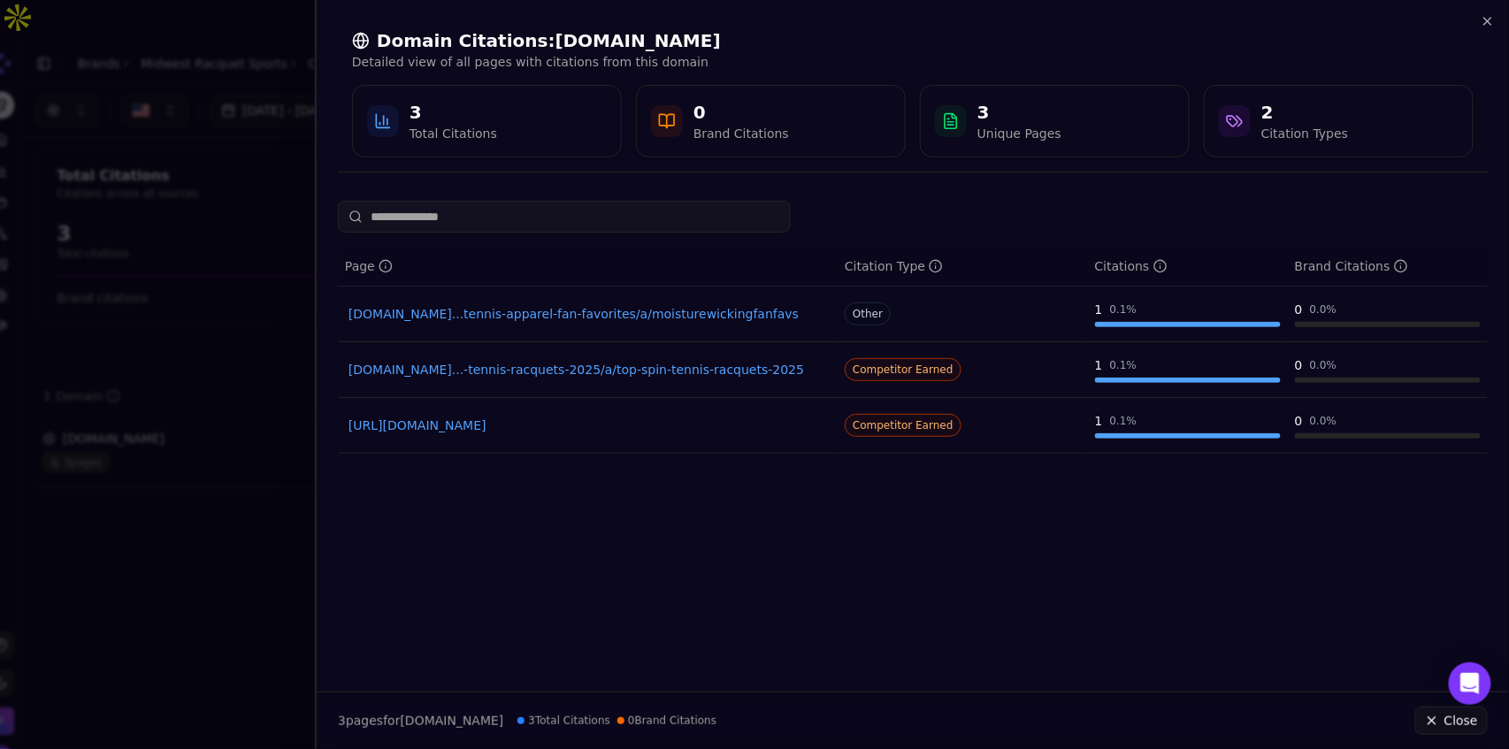
click at [294, 496] on div at bounding box center [754, 374] width 1509 height 749
